Goal: Task Accomplishment & Management: Use online tool/utility

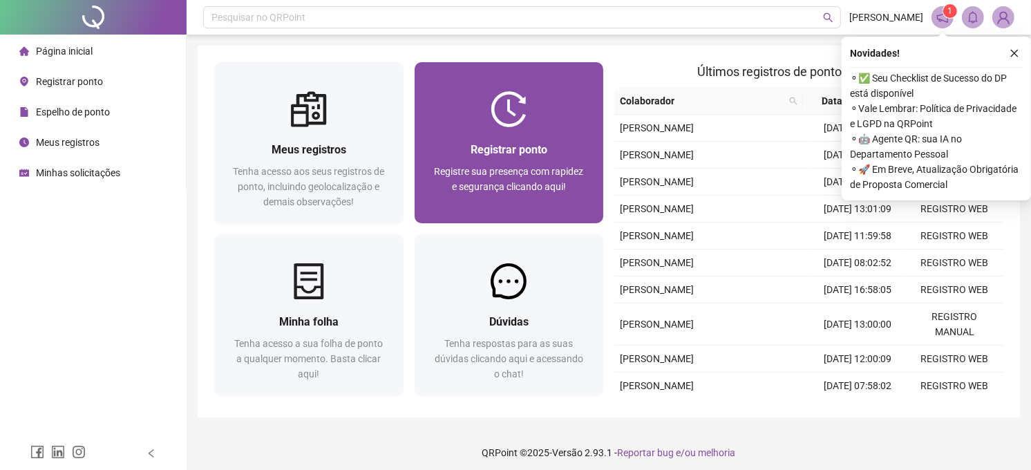
click at [542, 167] on span "Registre sua presença com rapidez e segurança clicando aqui!" at bounding box center [508, 179] width 149 height 26
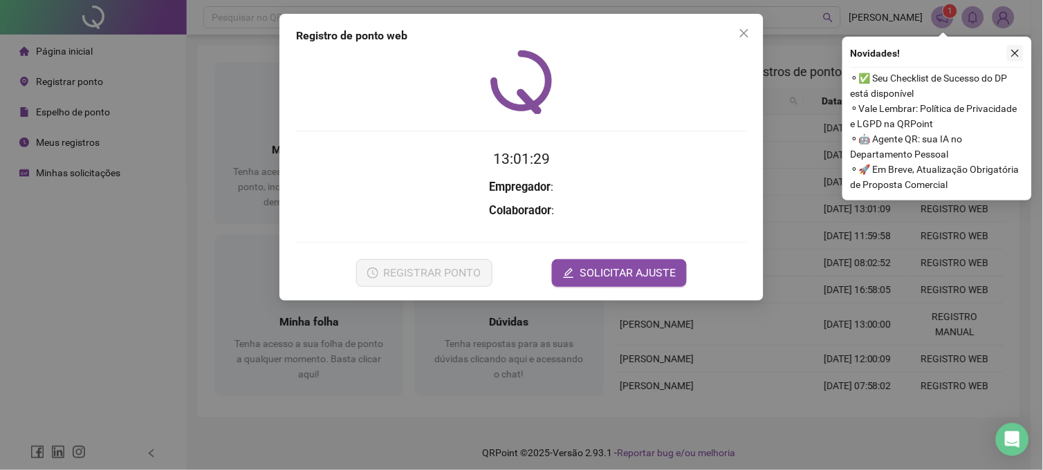
click at [1011, 56] on icon "close" at bounding box center [1015, 53] width 10 height 10
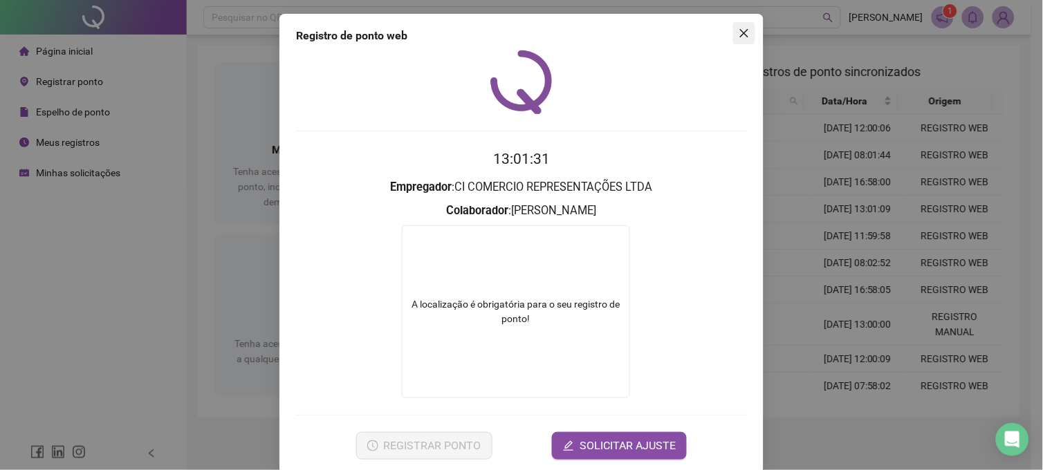
click at [733, 38] on span "Close" at bounding box center [744, 33] width 22 height 11
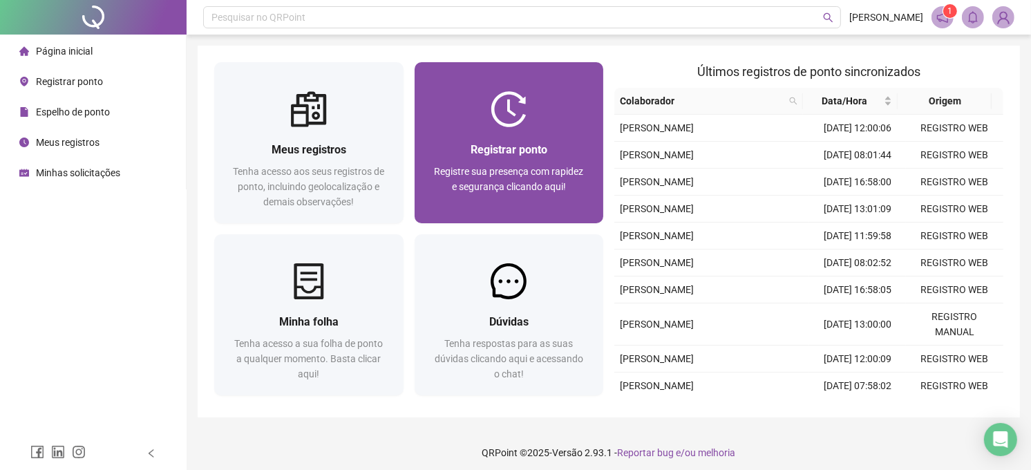
click at [562, 151] on div "Registrar ponto" at bounding box center [509, 149] width 156 height 17
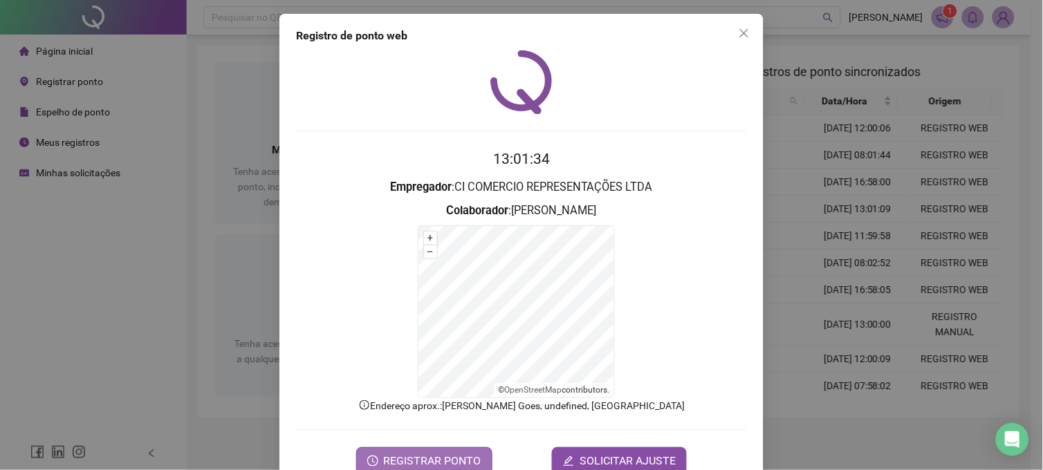
click at [410, 455] on span "REGISTRAR PONTO" at bounding box center [432, 461] width 97 height 17
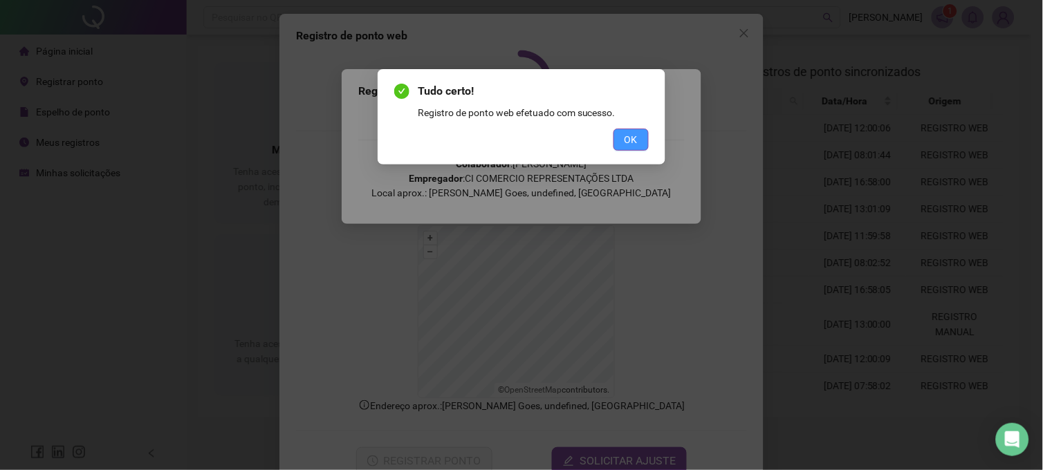
click at [645, 143] on button "OK" at bounding box center [630, 140] width 35 height 22
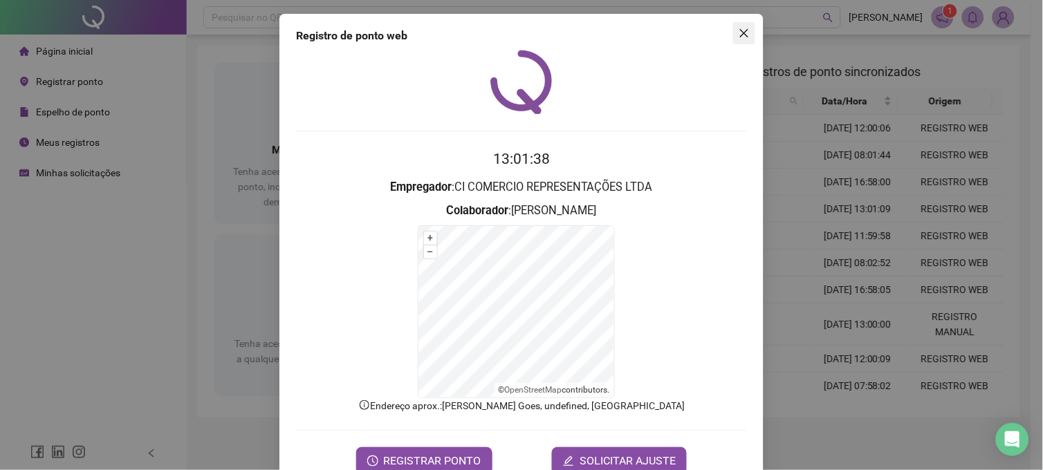
click at [738, 36] on icon "close" at bounding box center [743, 33] width 11 height 11
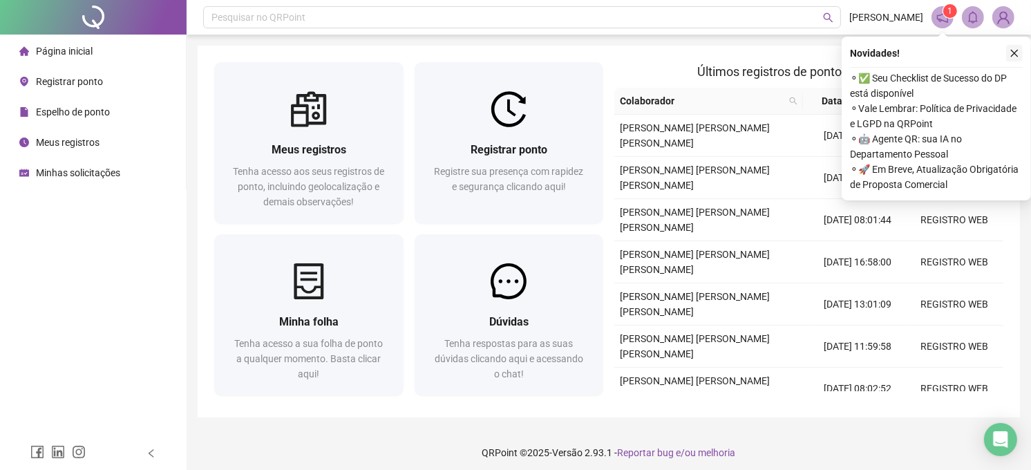
click at [1014, 54] on icon "close" at bounding box center [1015, 53] width 10 height 10
